Goal: Task Accomplishment & Management: Complete application form

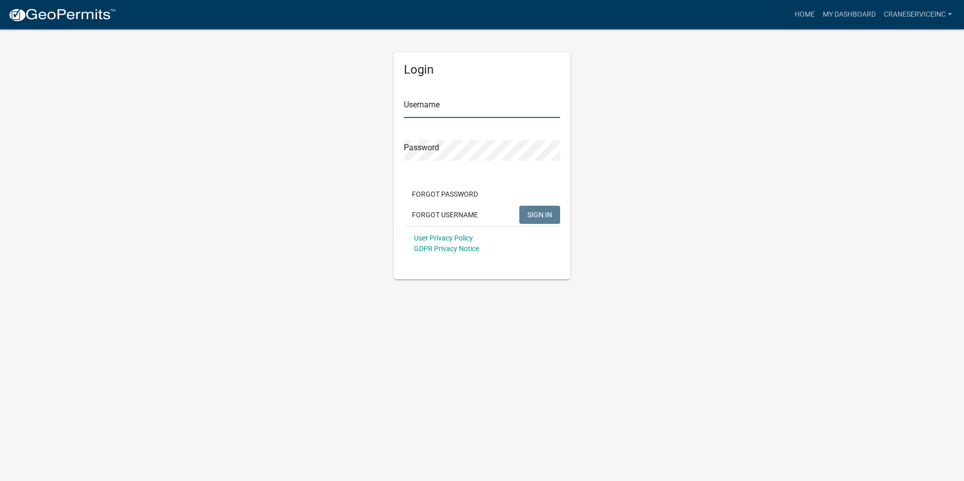
type input "CraneServiceInc"
click at [536, 212] on span "SIGN IN" at bounding box center [540, 214] width 25 height 8
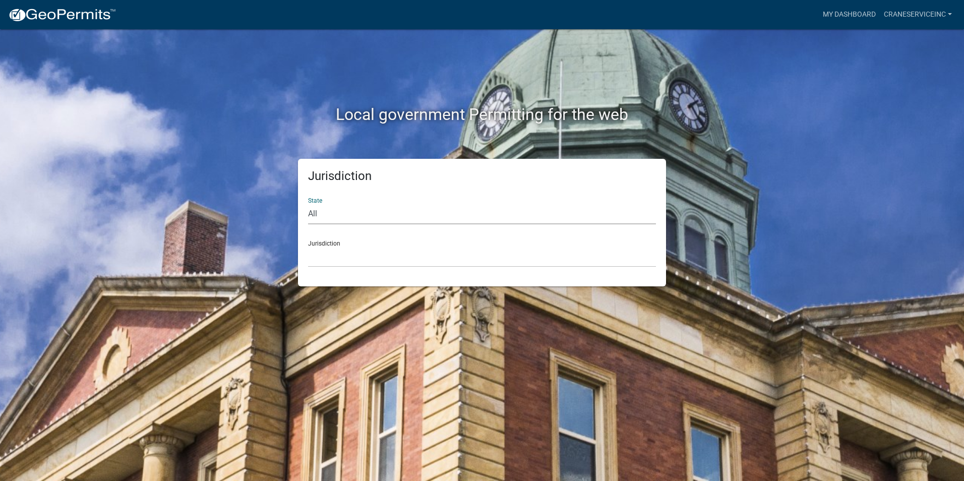
click at [366, 215] on select "All [US_STATE] [US_STATE] [US_STATE] [US_STATE] [US_STATE] [US_STATE] [US_STATE…" at bounding box center [482, 214] width 348 height 21
select select "[US_STATE]"
click at [308, 204] on select "All [US_STATE] [US_STATE] [US_STATE] [US_STATE] [US_STATE] [US_STATE] [US_STATE…" at bounding box center [482, 214] width 348 height 21
click at [347, 258] on select "[GEOGRAPHIC_DATA], [US_STATE] [GEOGRAPHIC_DATA], [US_STATE] [GEOGRAPHIC_DATA], …" at bounding box center [482, 257] width 348 height 21
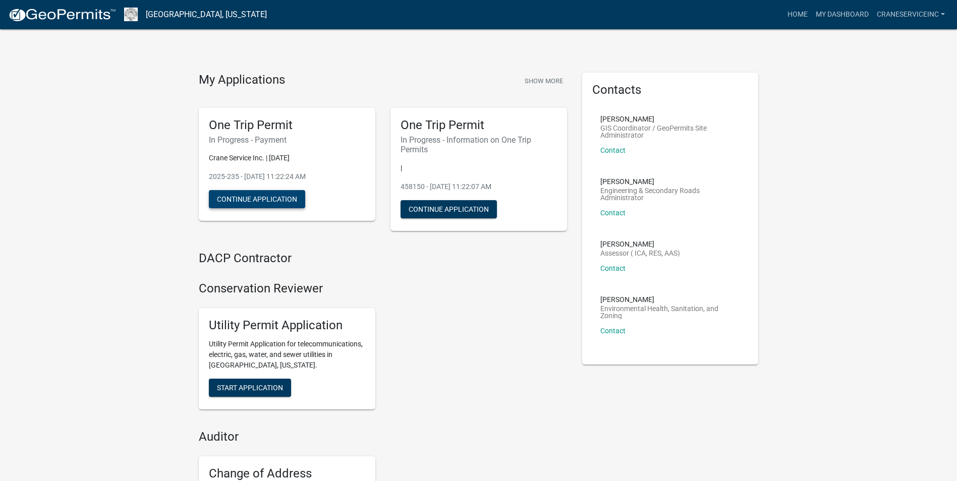
click at [268, 202] on button "Continue Application" at bounding box center [257, 199] width 96 height 18
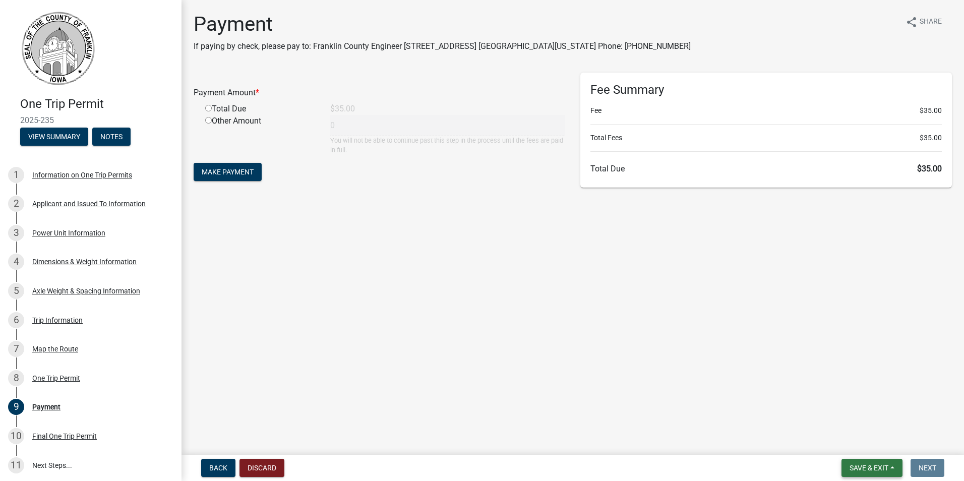
click at [867, 470] on span "Save & Exit" at bounding box center [869, 468] width 39 height 8
click at [419, 312] on main "Payment If paying by check, please pay to: Franklin County Engineer [STREET_ADD…" at bounding box center [573, 225] width 783 height 451
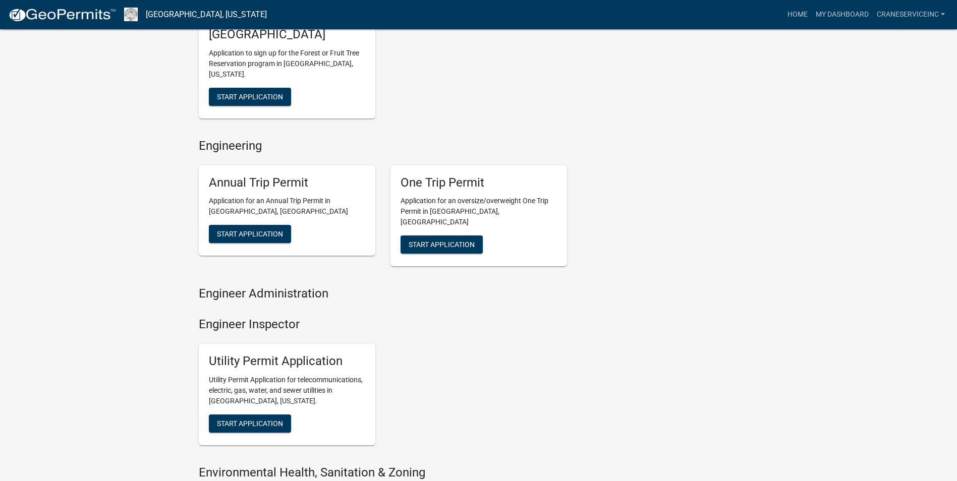
scroll to position [605, 0]
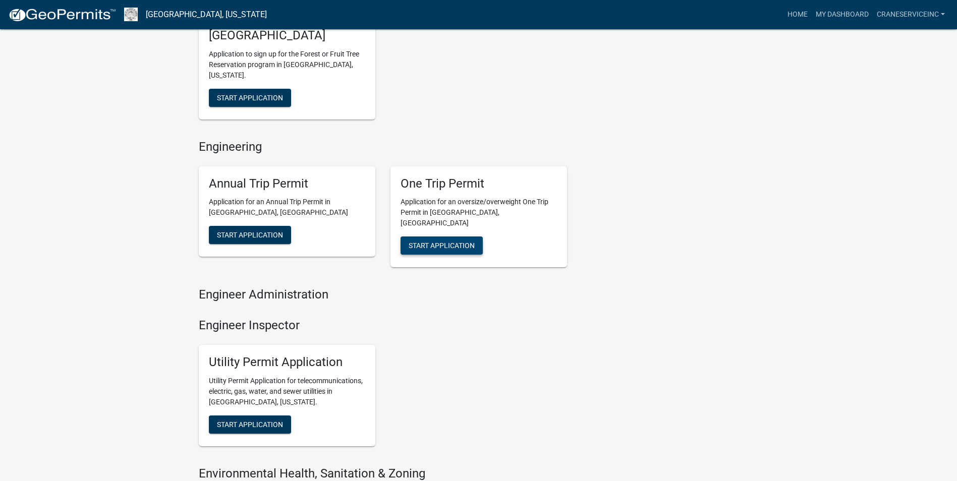
click at [442, 242] on span "Start Application" at bounding box center [442, 246] width 66 height 8
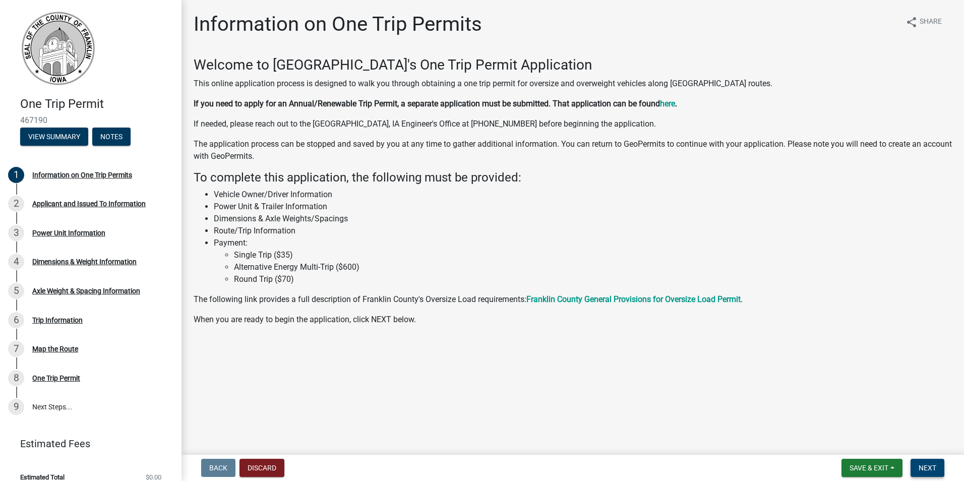
click at [925, 468] on span "Next" at bounding box center [928, 468] width 18 height 8
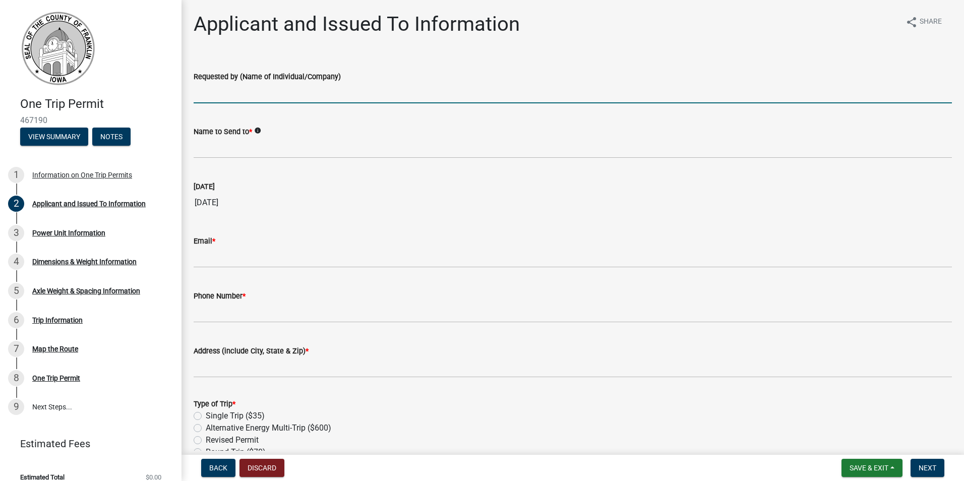
click at [281, 90] on input "Requested by (Name of Individual/Company)" at bounding box center [573, 93] width 759 height 21
type input "Crane Service Inc"
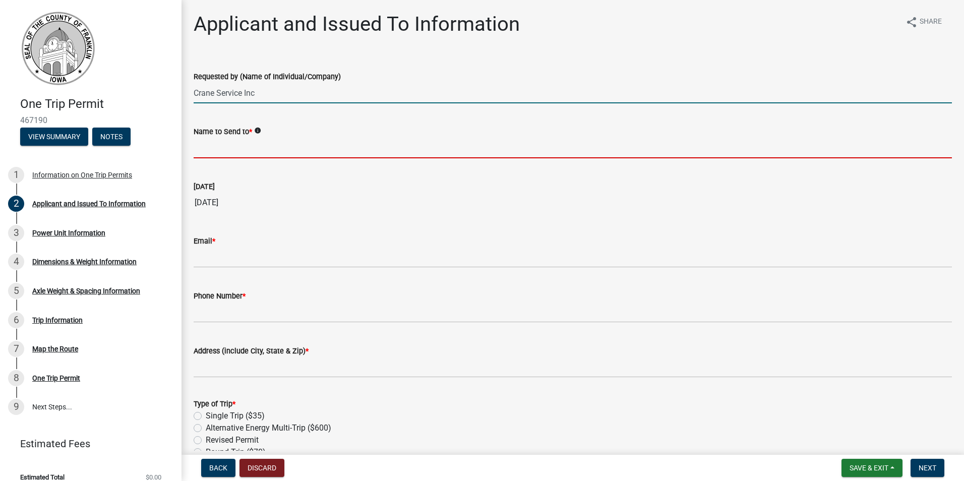
type input "[PERSON_NAME]"
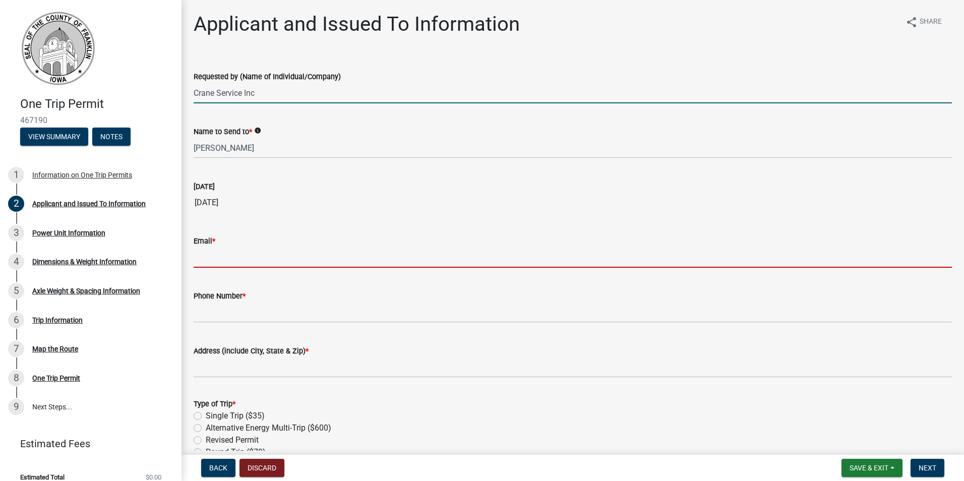
type input "[EMAIL_ADDRESS][DOMAIN_NAME]"
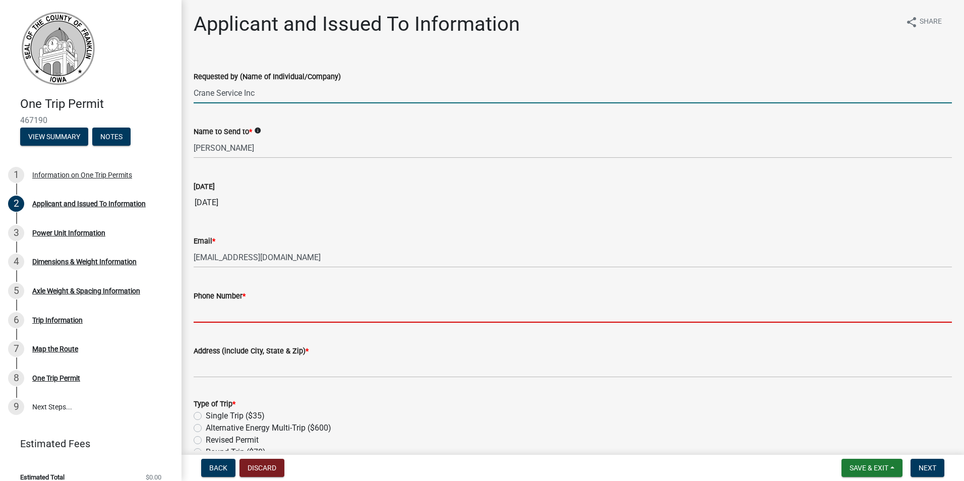
type input "7208408247"
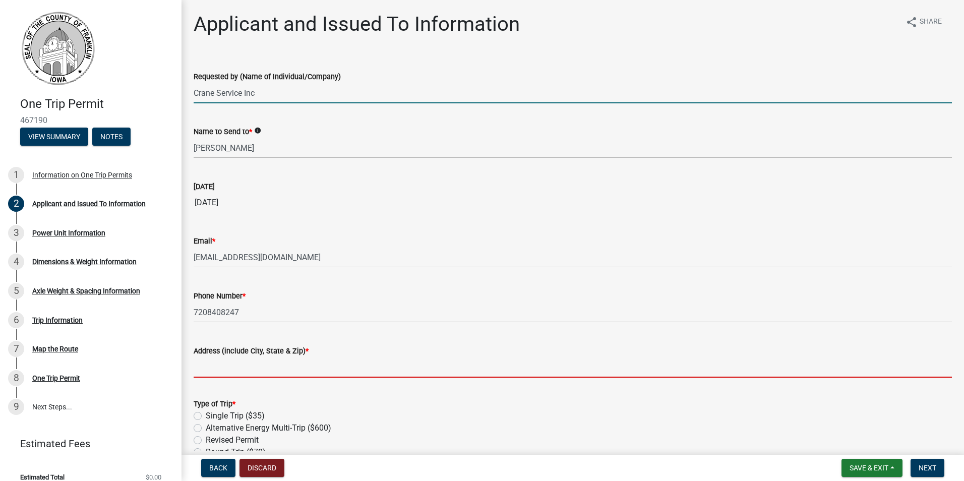
type input "[STREET_ADDRESS]"
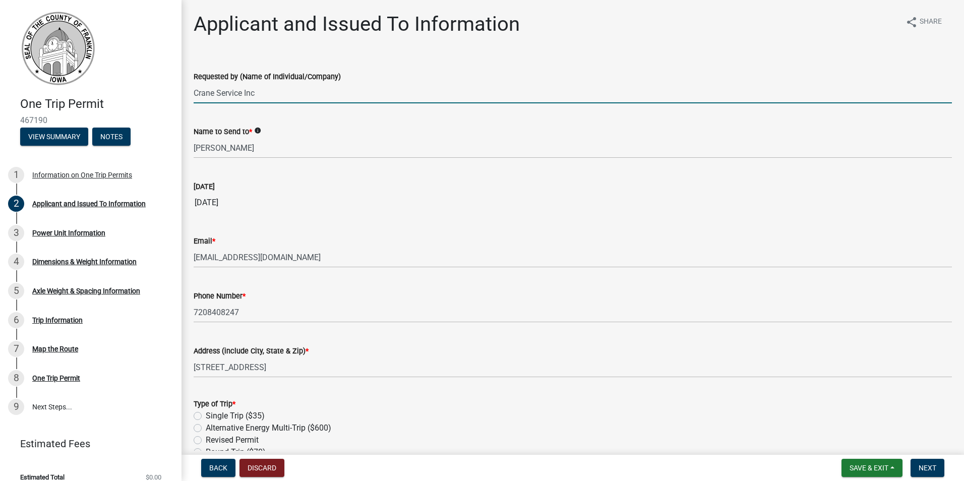
type input "Crane Service Inc."
type input "[STREET_ADDRESS]"
type input "[GEOGRAPHIC_DATA], CO 80222"
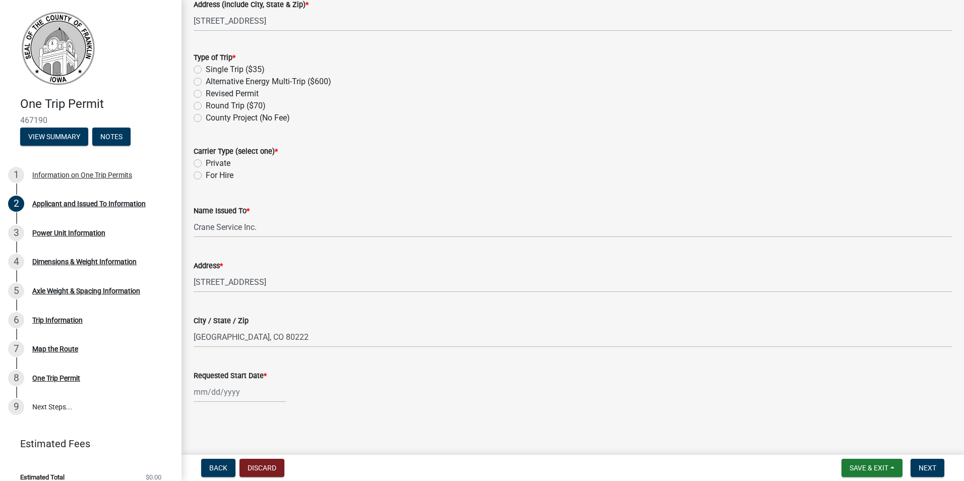
select select "8"
select select "2025"
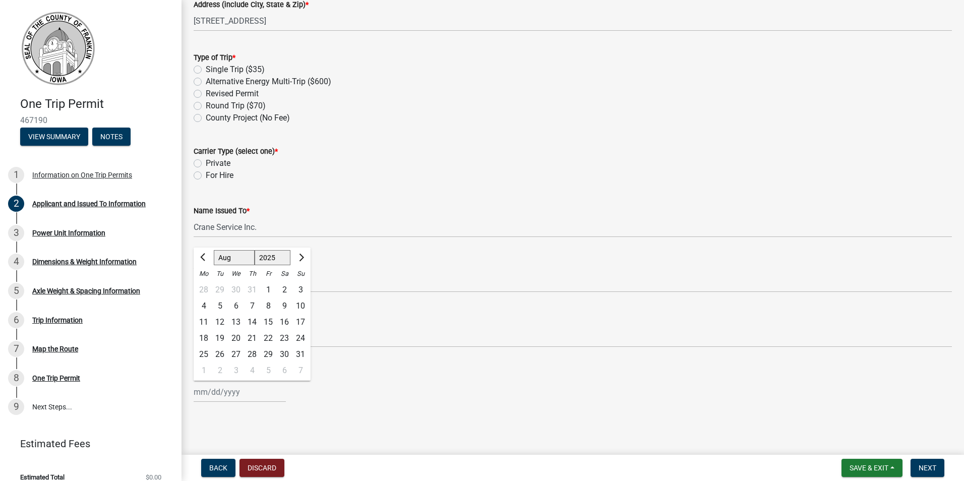
click at [206, 69] on label "Single Trip ($35)" at bounding box center [235, 70] width 59 height 12
click at [206, 69] on input "Single Trip ($35)" at bounding box center [209, 67] width 7 height 7
radio input "true"
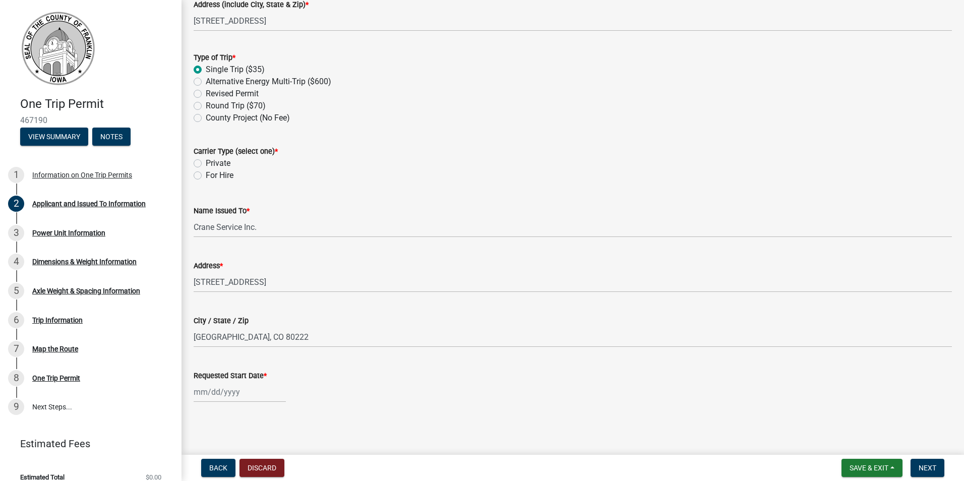
click at [206, 176] on label "For Hire" at bounding box center [220, 175] width 28 height 12
click at [206, 176] on input "For Hire" at bounding box center [209, 172] width 7 height 7
radio input "true"
click at [246, 392] on div at bounding box center [240, 392] width 92 height 21
select select "8"
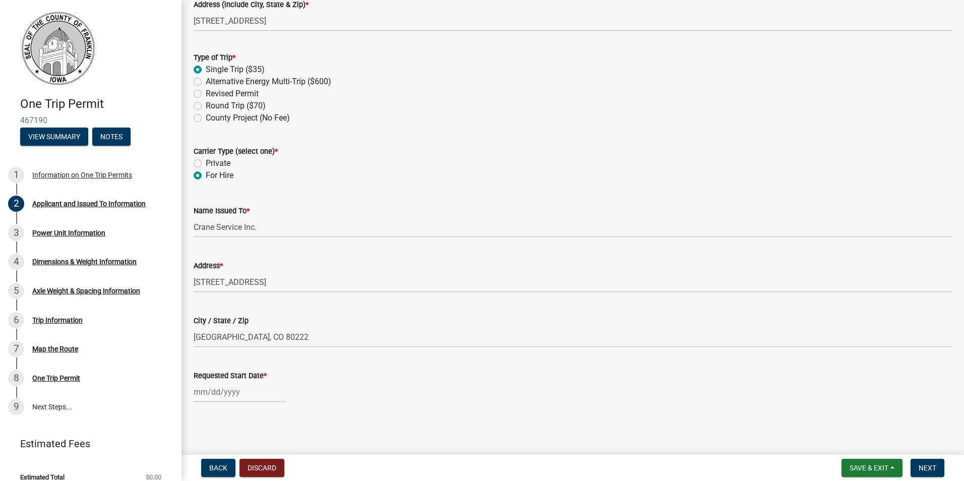
select select "2025"
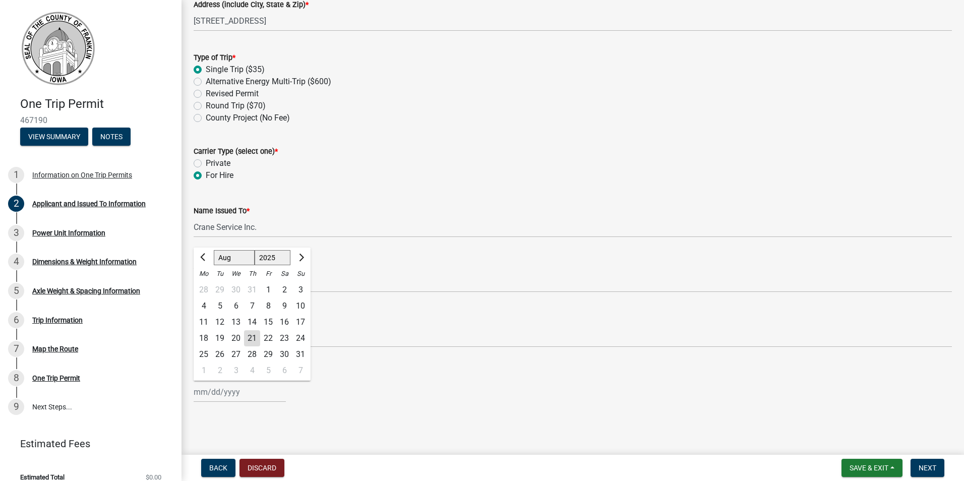
click at [285, 337] on div "23" at bounding box center [284, 338] width 16 height 16
type input "[DATE]"
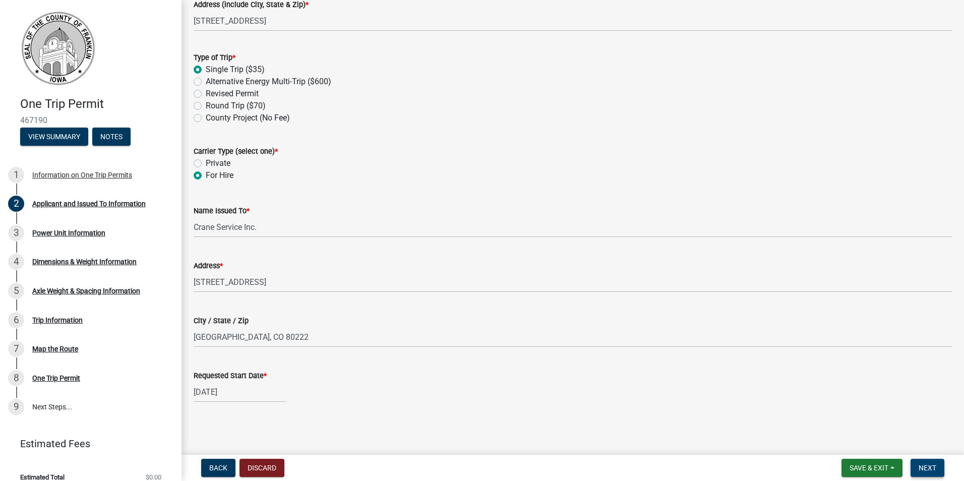
click at [925, 468] on span "Next" at bounding box center [928, 468] width 18 height 8
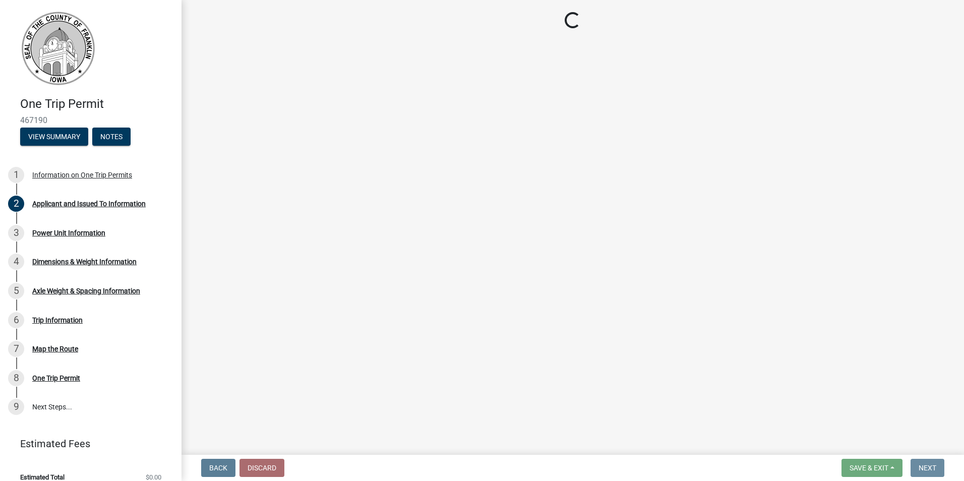
scroll to position [0, 0]
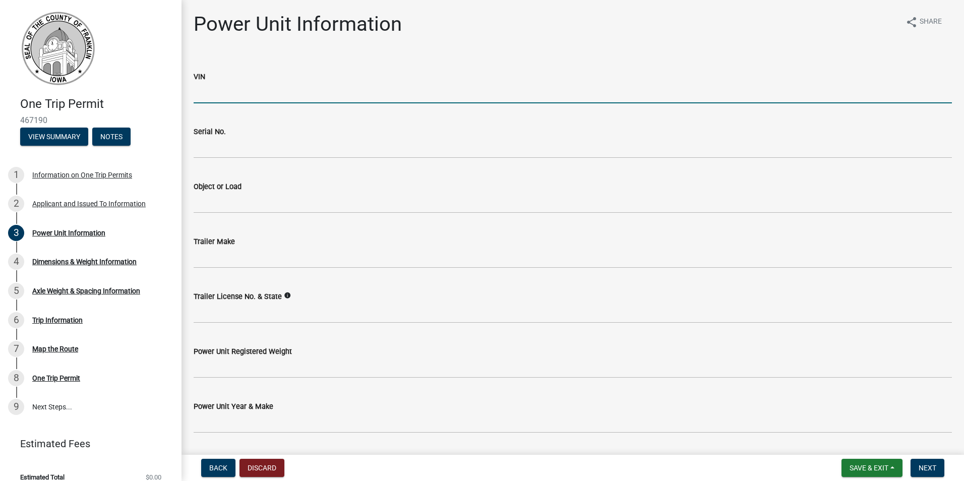
click at [244, 91] on input "VIN" at bounding box center [573, 93] width 759 height 21
type input "[US_VEHICLE_IDENTIFICATION_NUMBER]"
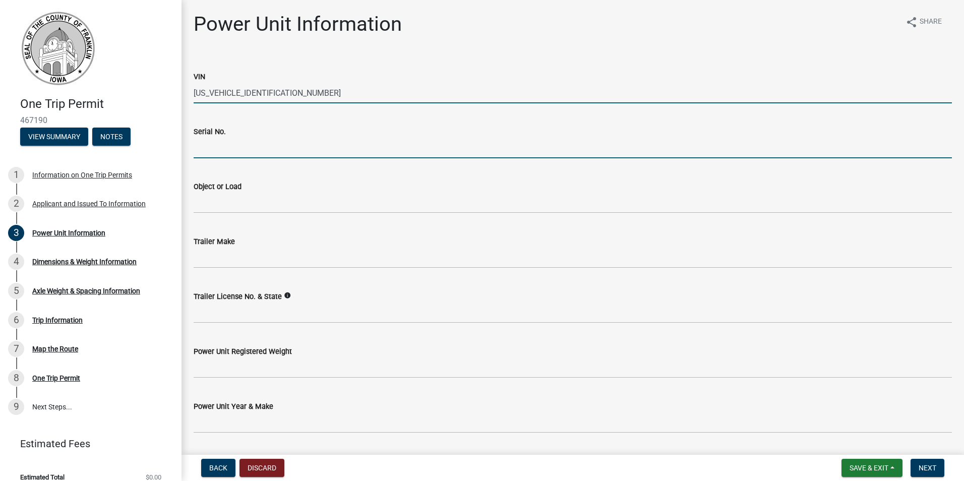
click at [263, 154] on input "Serial No." at bounding box center [573, 148] width 759 height 21
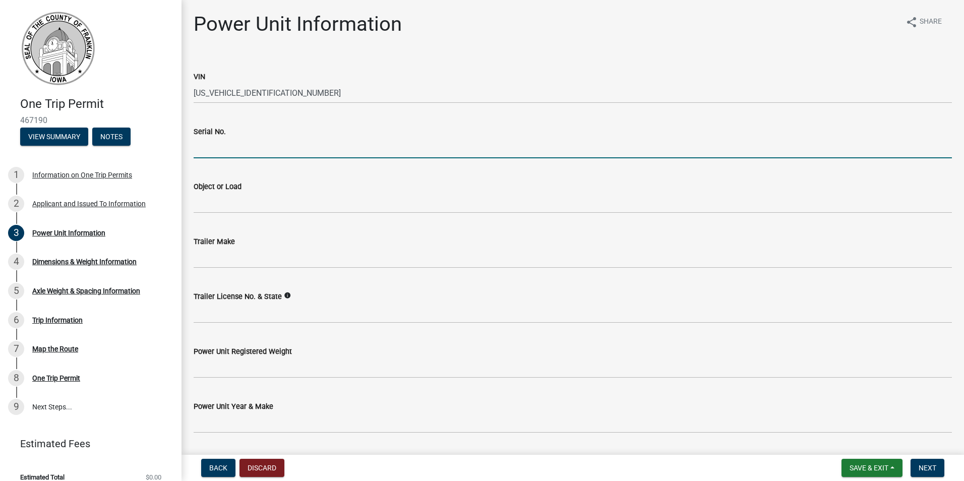
type input "[US_VEHICLE_IDENTIFICATION_NUMBER]"
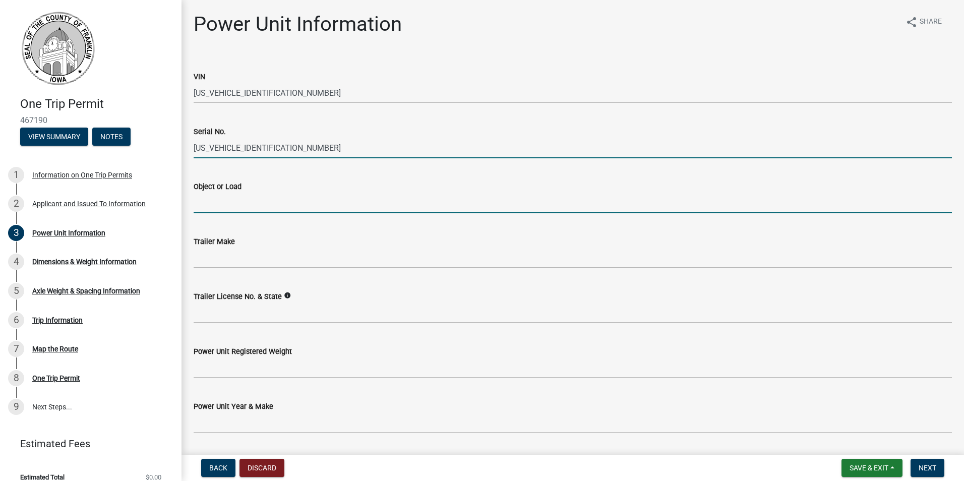
click at [261, 197] on input "Object or Load" at bounding box center [573, 203] width 759 height 21
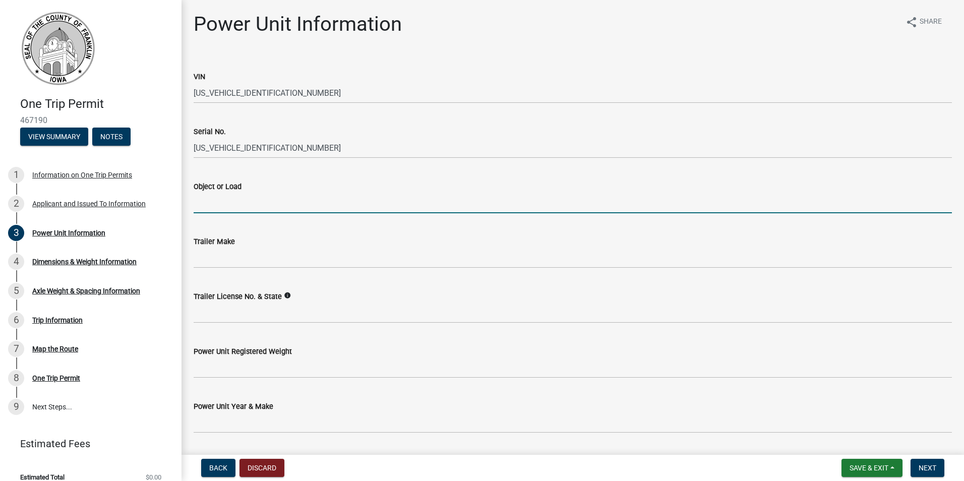
type input "Wind blade"
